Goal: Task Accomplishment & Management: Complete application form

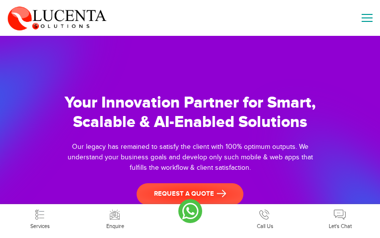
type input "SFlOneZpaKAGbbvF"
type input "[EMAIL_ADDRESS][DOMAIN_NAME]"
type input "7527886679"
type input "kKHUvZseRJzJKv"
type input "VDsImoebx"
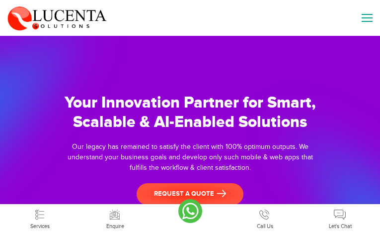
type input "[EMAIL_ADDRESS][DOMAIN_NAME]"
type input "2534819982"
type input "fwSZsusLylwbC"
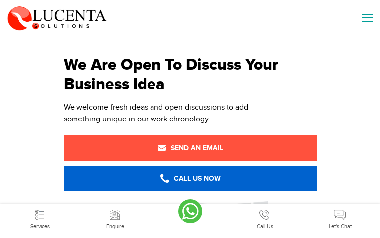
type input "VWUilAcEXslNQyh"
type input "[EMAIL_ADDRESS][DOMAIN_NAME]"
type input "6550496211"
type input "fZQyCmCRRGNeIr"
type input "gmjuXYSeb"
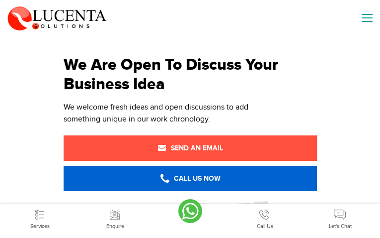
type input "[EMAIL_ADDRESS][DOMAIN_NAME]"
type input "9458072622"
type input "KKuXGJBDZoBA"
